Goal: Communication & Community: Ask a question

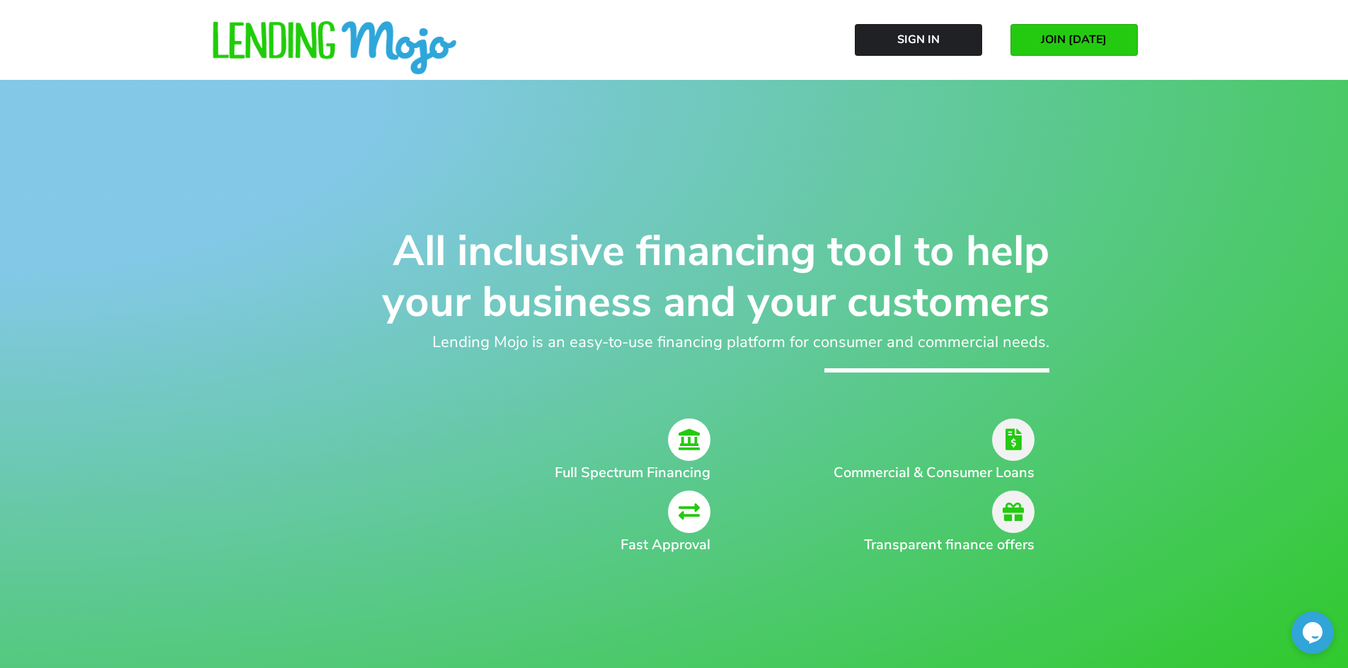
click at [1093, 45] on span "JOIN [DATE]" at bounding box center [1074, 39] width 66 height 13
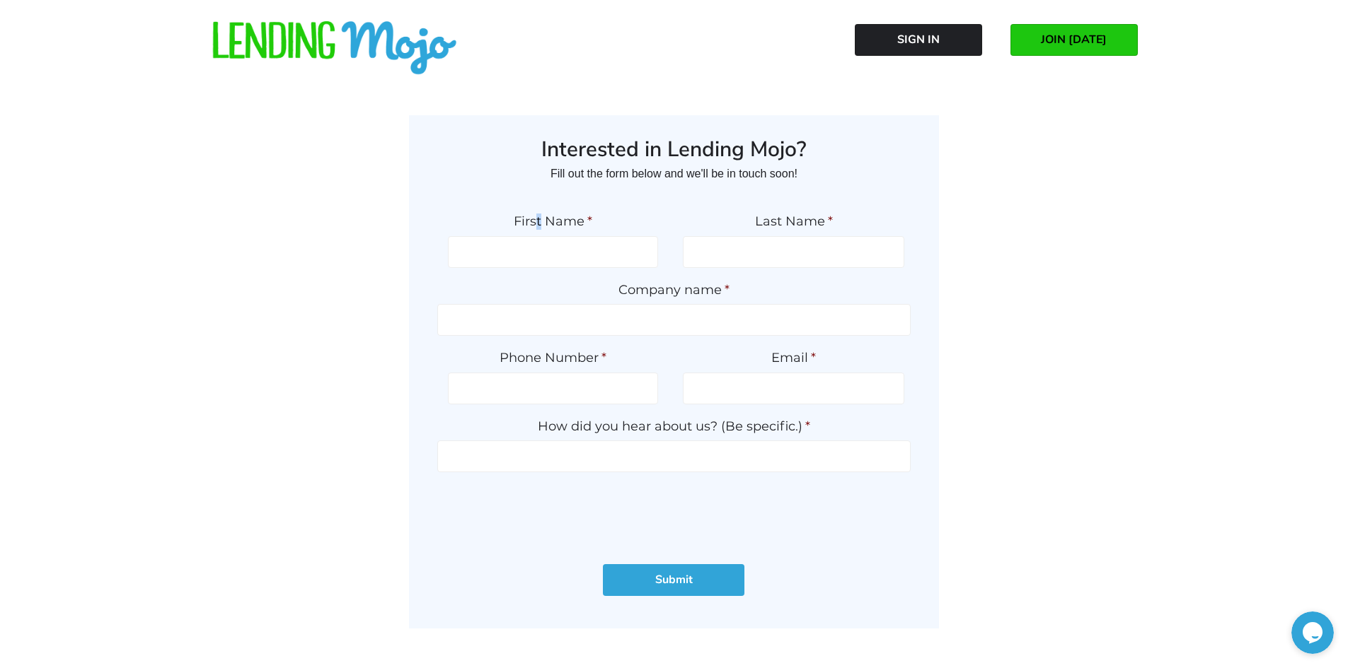
click at [540, 214] on label "First Name *" at bounding box center [553, 222] width 210 height 16
click at [566, 219] on label "First Name *" at bounding box center [553, 222] width 210 height 16
click at [566, 236] on input "First Name *" at bounding box center [553, 252] width 210 height 32
type input "J"
type input "A"
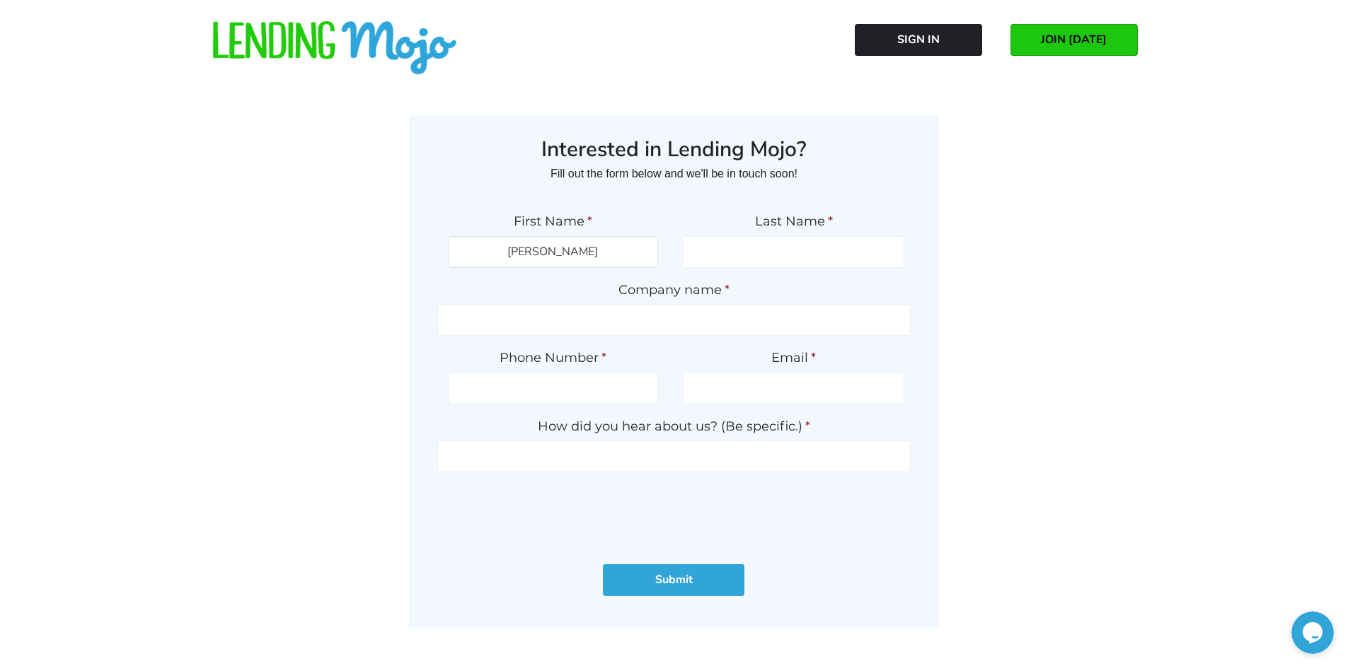
click at [586, 248] on input "[PERSON_NAME]" at bounding box center [553, 252] width 210 height 32
type input "J"
type input "[PERSON_NAME]"
type input "Bakewell"
drag, startPoint x: 663, startPoint y: 295, endPoint x: 721, endPoint y: 286, distance: 58.6
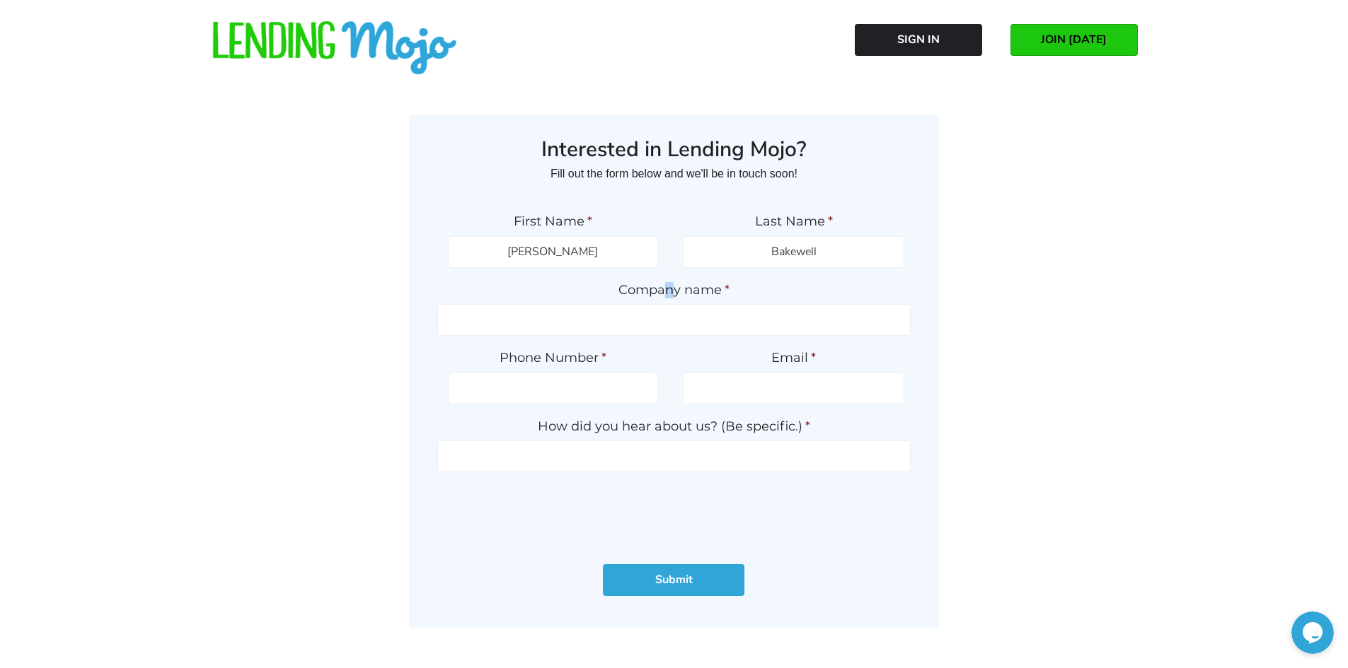
click at [718, 288] on label "Company name *" at bounding box center [673, 290] width 473 height 16
click at [728, 292] on span "*" at bounding box center [726, 290] width 5 height 16
click at [742, 291] on label "Company name *" at bounding box center [673, 290] width 473 height 16
click at [742, 304] on input "Company name *" at bounding box center [673, 320] width 473 height 32
type input "Three21auto"
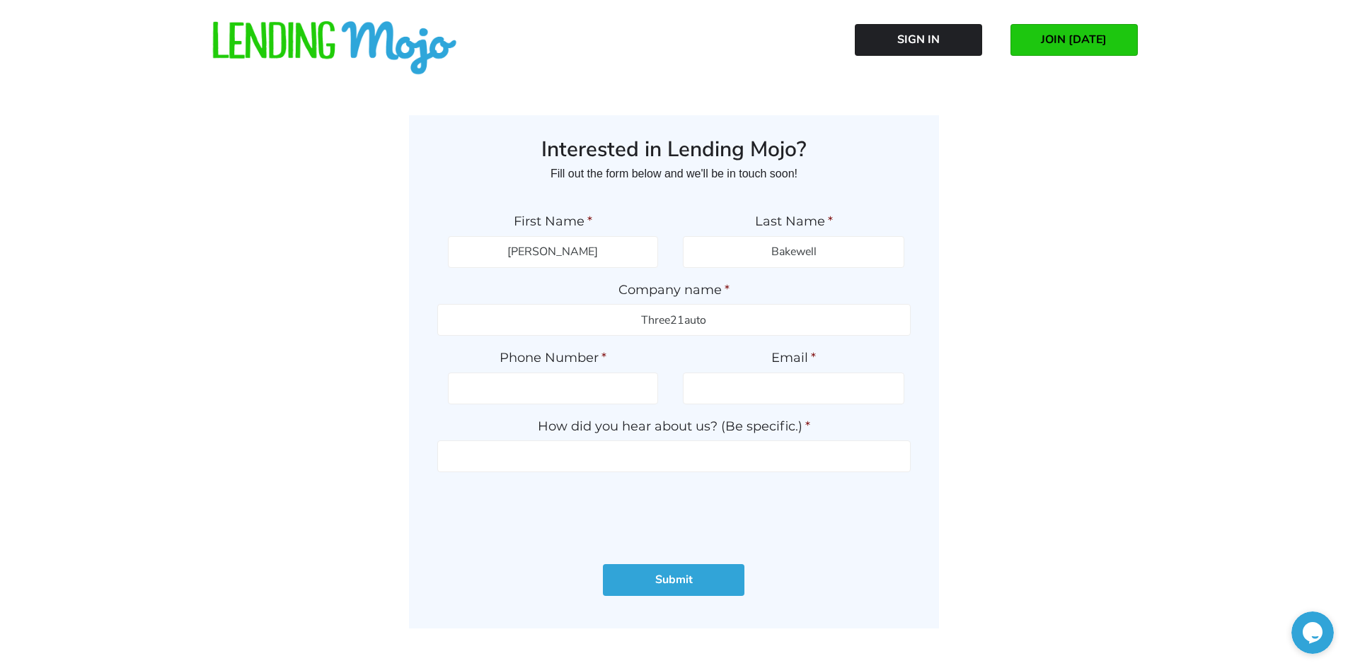
click at [625, 362] on label "Phone Number *" at bounding box center [553, 358] width 210 height 16
click at [625, 373] on input "Phone Number *" at bounding box center [553, 389] width 210 height 32
type input "[PHONE_NUMBER]"
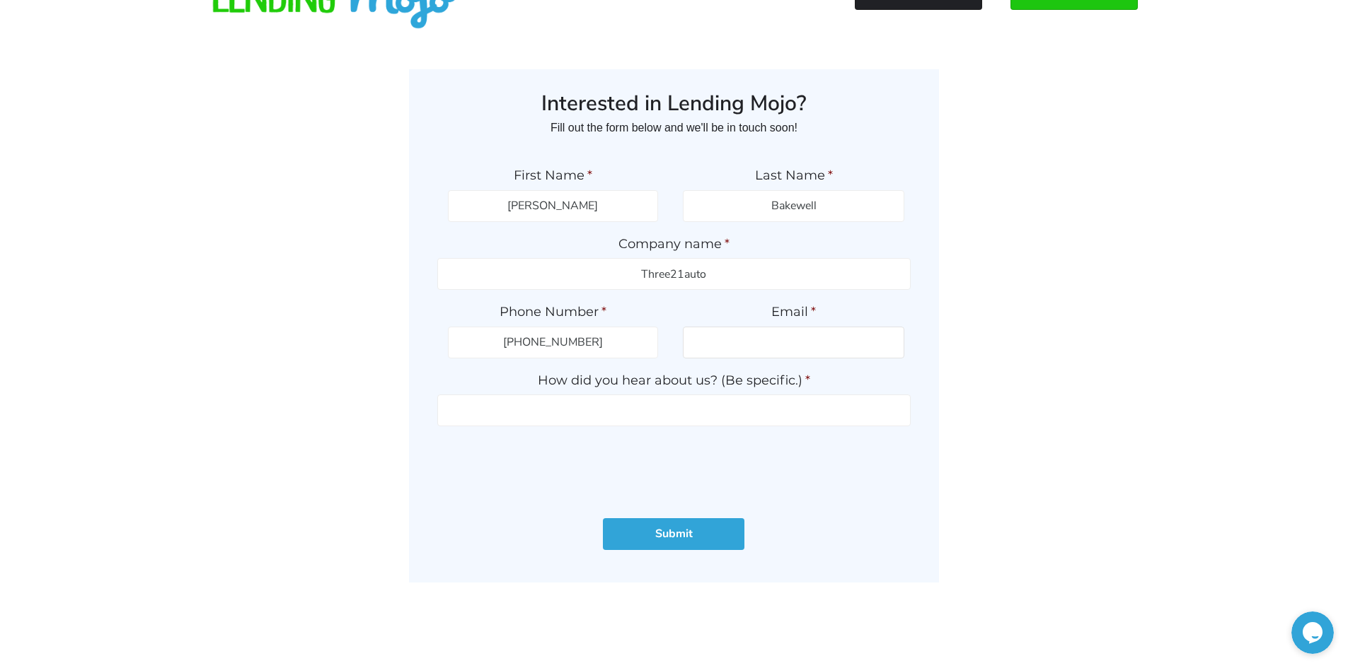
scroll to position [71, 0]
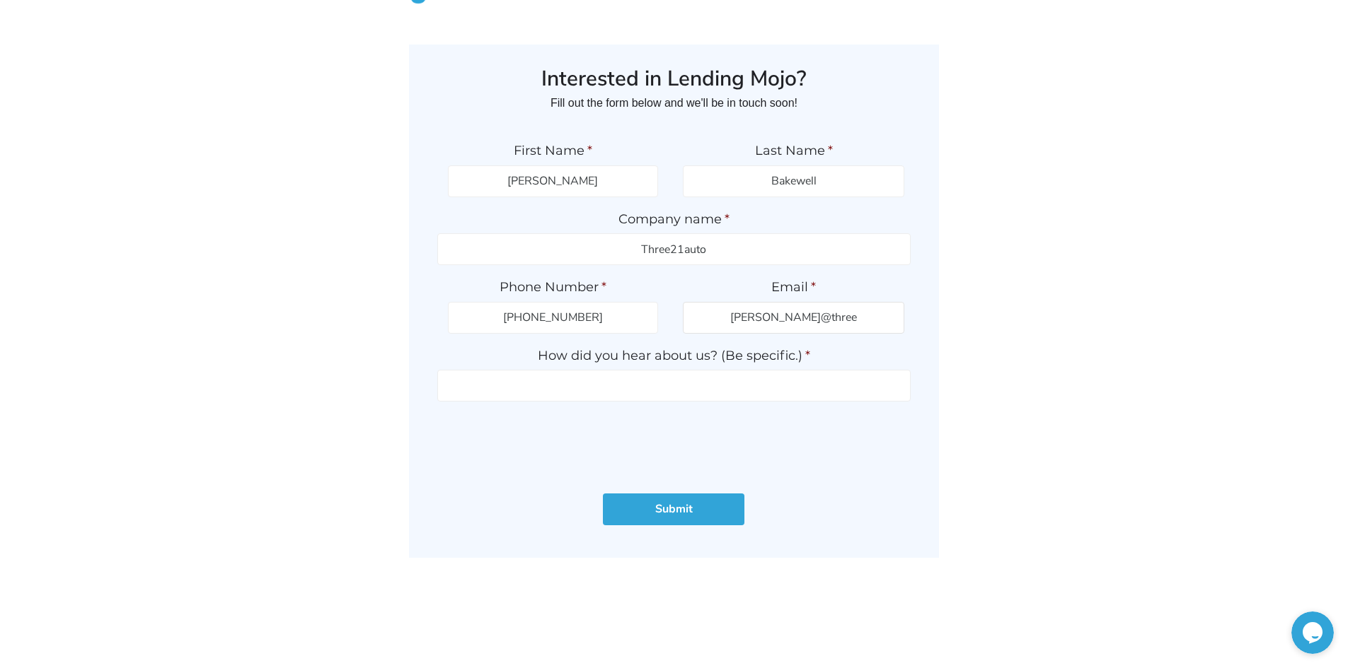
type input "[PERSON_NAME][EMAIL_ADDRESS][DOMAIN_NAME]"
drag, startPoint x: 821, startPoint y: 357, endPoint x: 810, endPoint y: 364, distance: 12.4
click at [812, 363] on label "How did you hear about us? (Be specific.) *" at bounding box center [673, 356] width 473 height 16
click at [812, 370] on input "How did you hear about us? (Be specific.) *" at bounding box center [673, 386] width 473 height 32
type input "asc warranty rep"
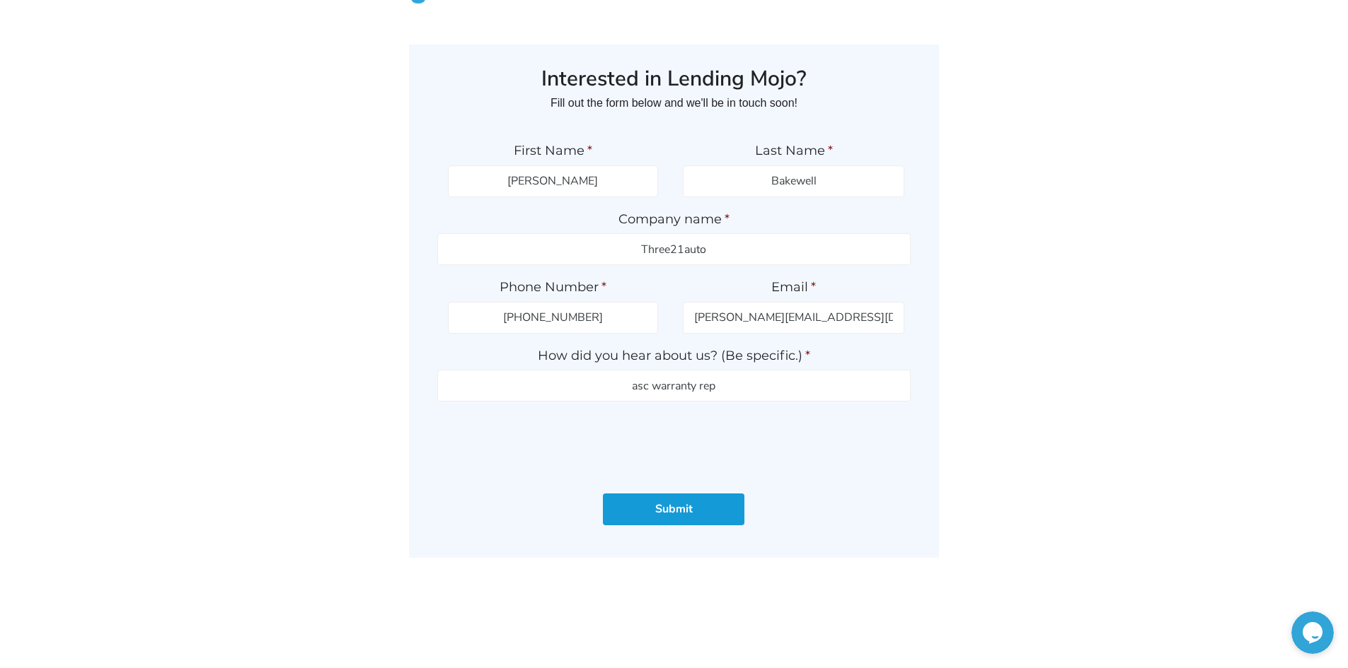
click at [668, 512] on input "Submit" at bounding box center [673, 510] width 141 height 32
